Goal: Transaction & Acquisition: Purchase product/service

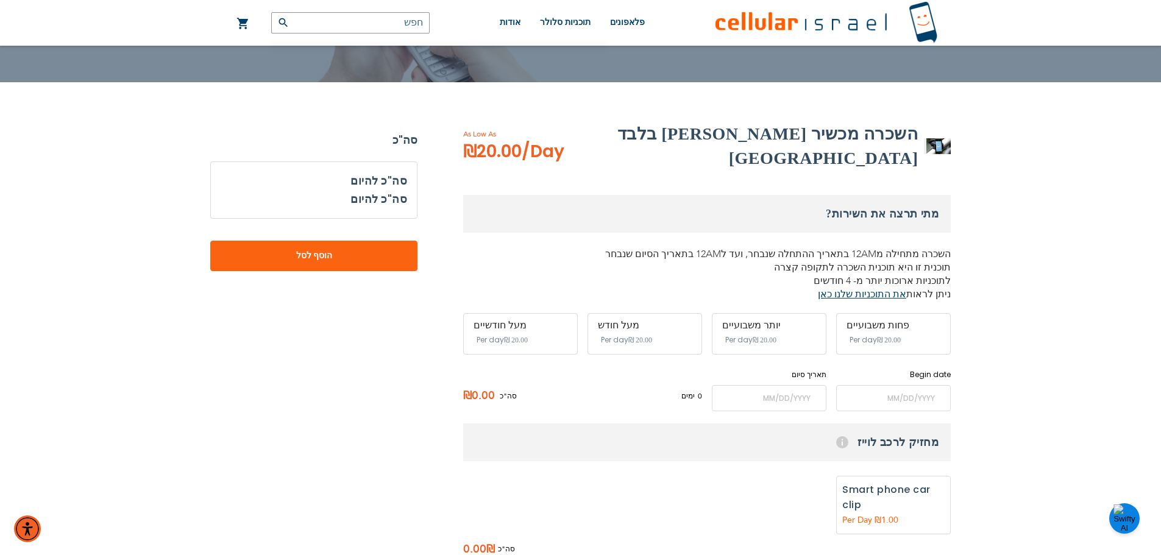
scroll to position [146, 0]
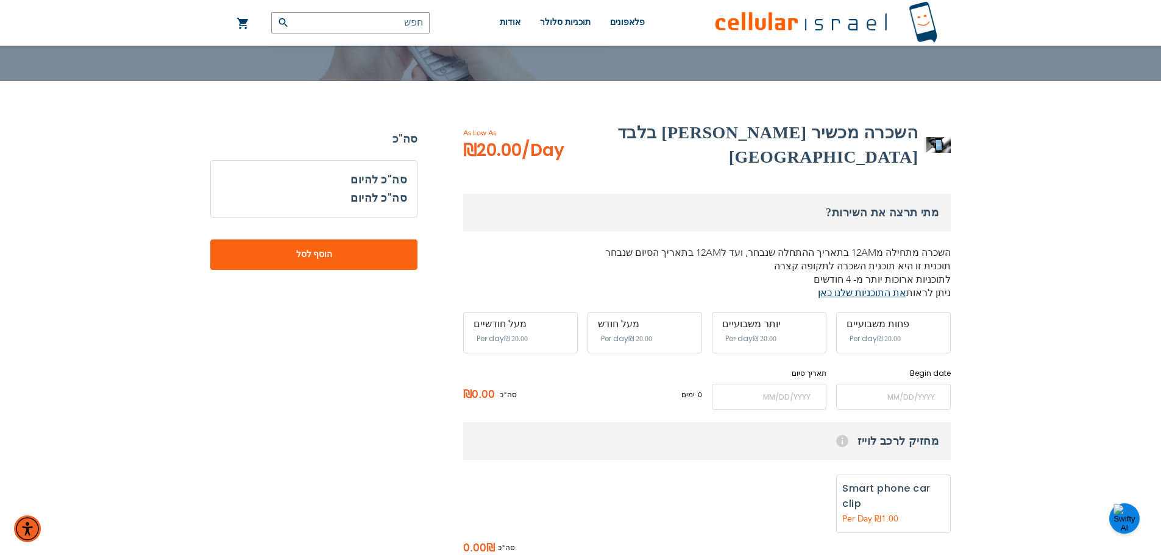
click at [857, 333] on span "Per day" at bounding box center [863, 338] width 27 height 11
drag, startPoint x: 906, startPoint y: 321, endPoint x: 913, endPoint y: 394, distance: 72.8
click at [913, 394] on div "מתי תרצה את השירות? השכרה מתחילה מ12AM בתאריך ההתחלה שנבחר, ועד ל12AM בתאריך הס…" at bounding box center [707, 302] width 488 height 216
click at [913, 394] on input "name" at bounding box center [893, 397] width 115 height 26
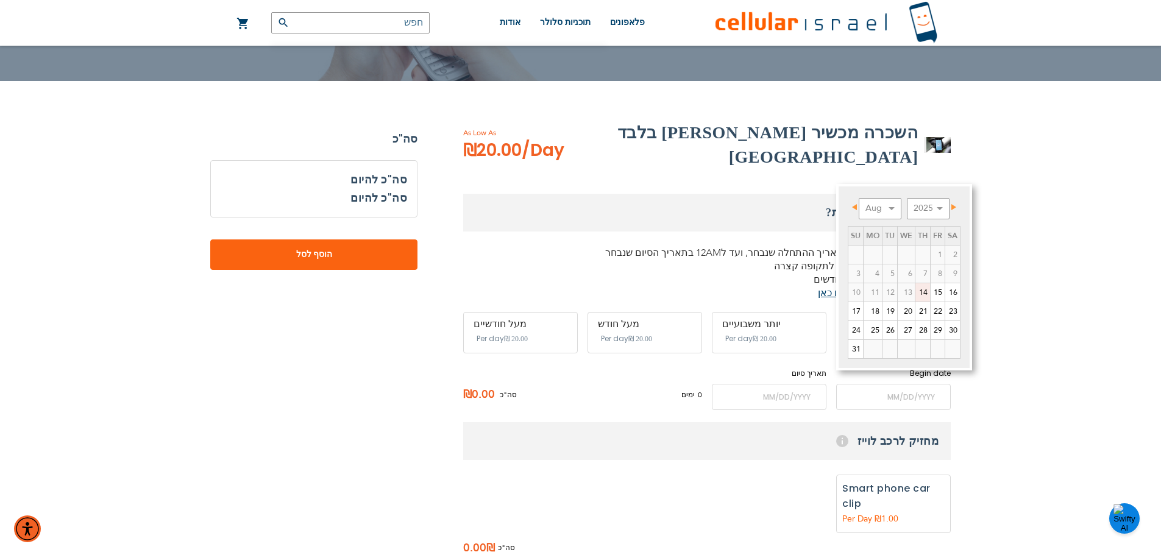
click at [923, 299] on link "14" at bounding box center [922, 292] width 15 height 18
type input "[DATE]"
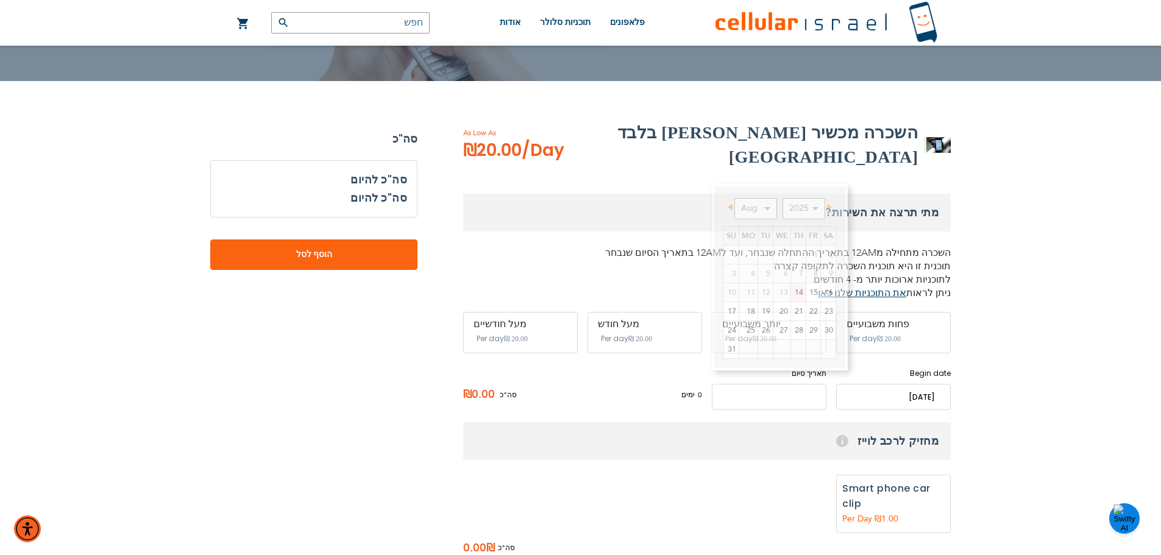
click at [797, 384] on input "name" at bounding box center [769, 397] width 115 height 26
click at [766, 311] on link "19" at bounding box center [765, 311] width 15 height 18
type input "[DATE]"
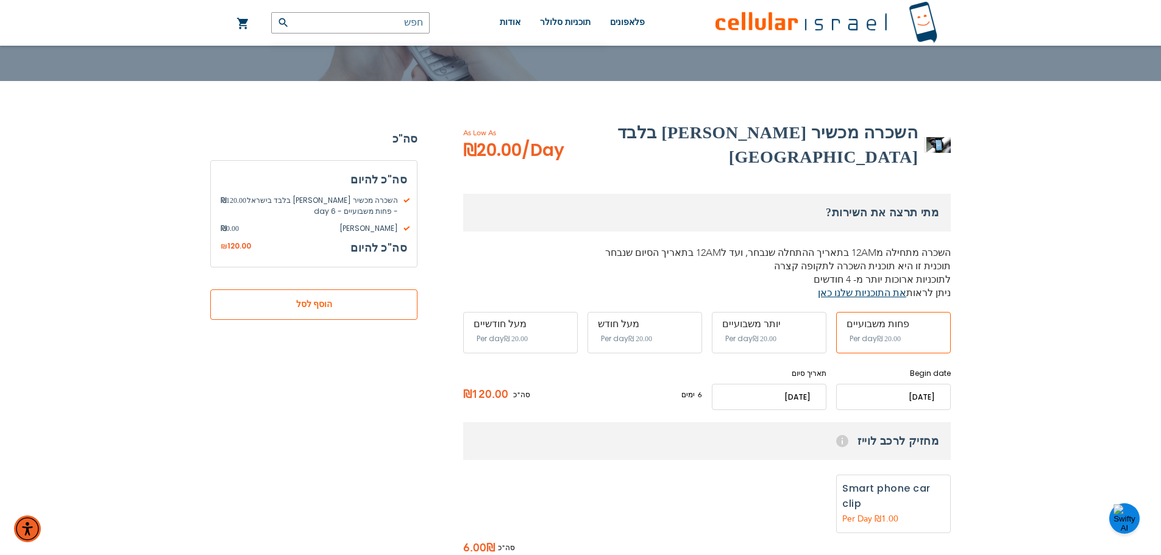
click at [341, 307] on span "הוסף לסל" at bounding box center [314, 304] width 127 height 13
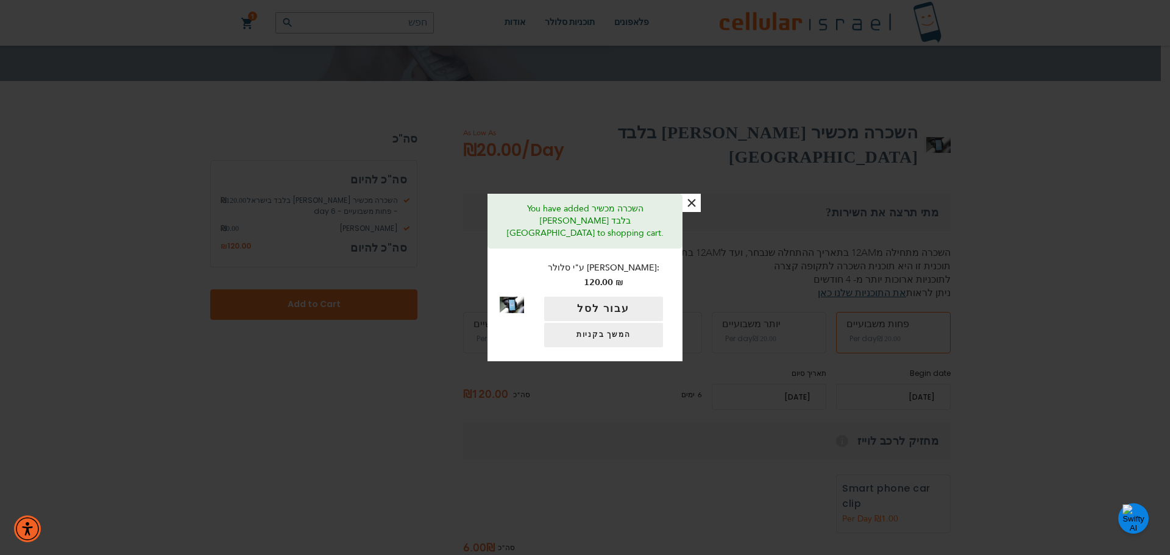
click at [693, 212] on button "×" at bounding box center [692, 203] width 18 height 18
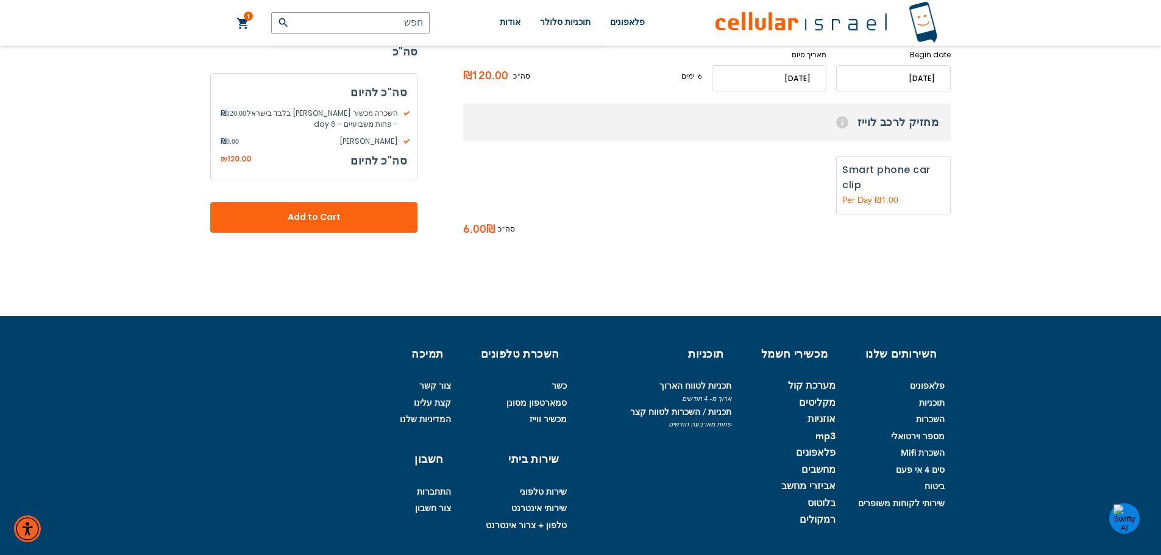
scroll to position [502, 0]
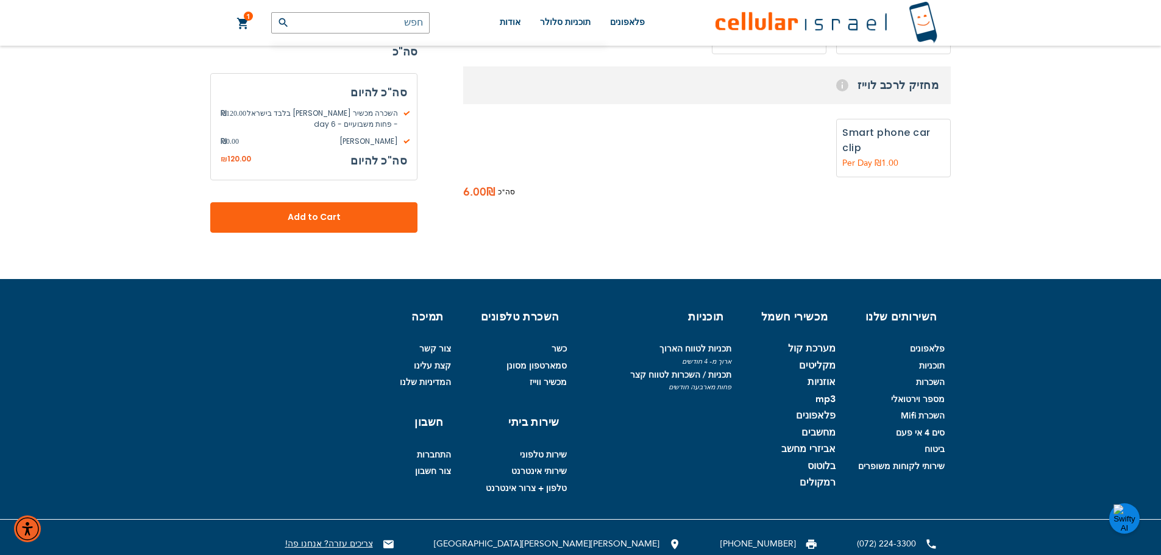
click at [673, 121] on div "ללא Smart phone car clip 6" at bounding box center [707, 151] width 488 height 65
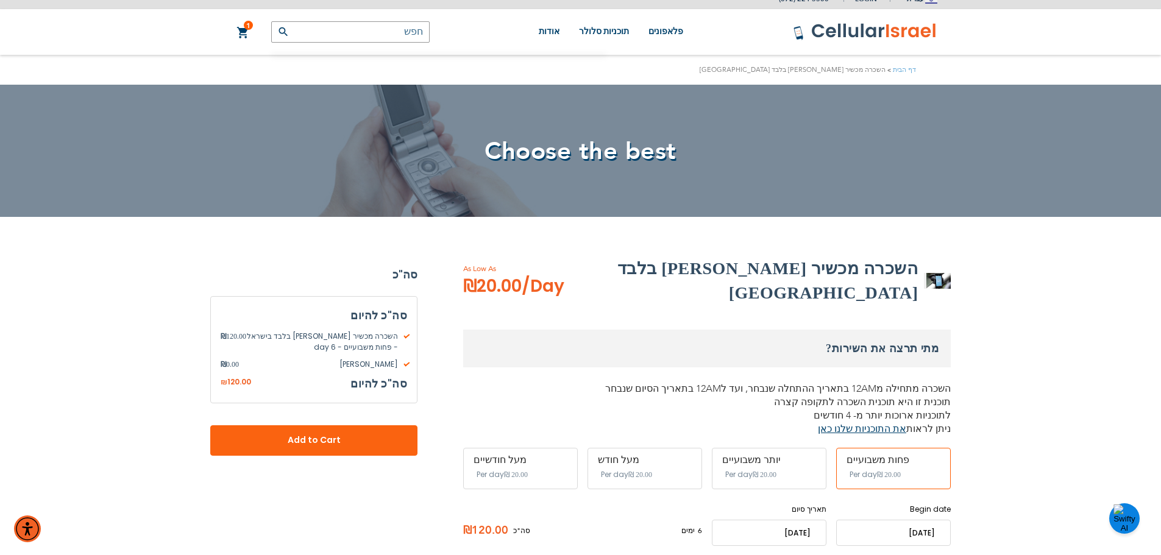
scroll to position [0, 0]
